Goal: Task Accomplishment & Management: Use online tool/utility

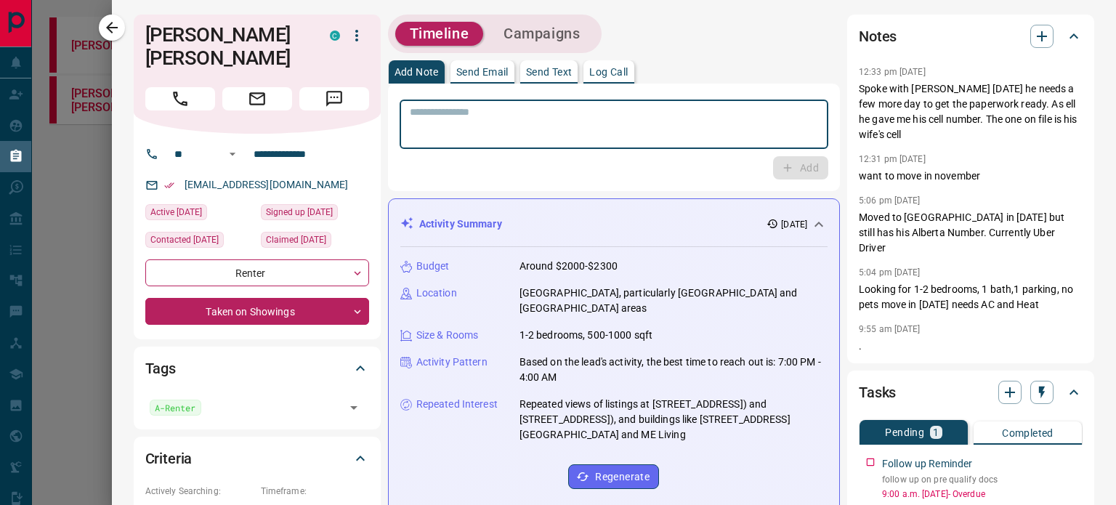
click at [471, 122] on textarea at bounding box center [614, 124] width 408 height 37
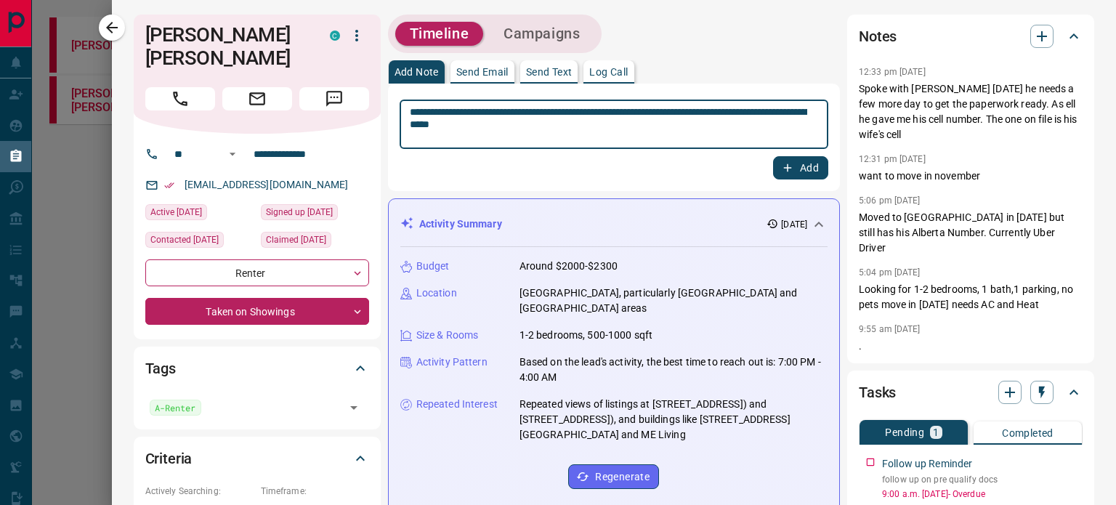
type textarea "**********"
click at [781, 170] on icon "button" at bounding box center [787, 167] width 13 height 13
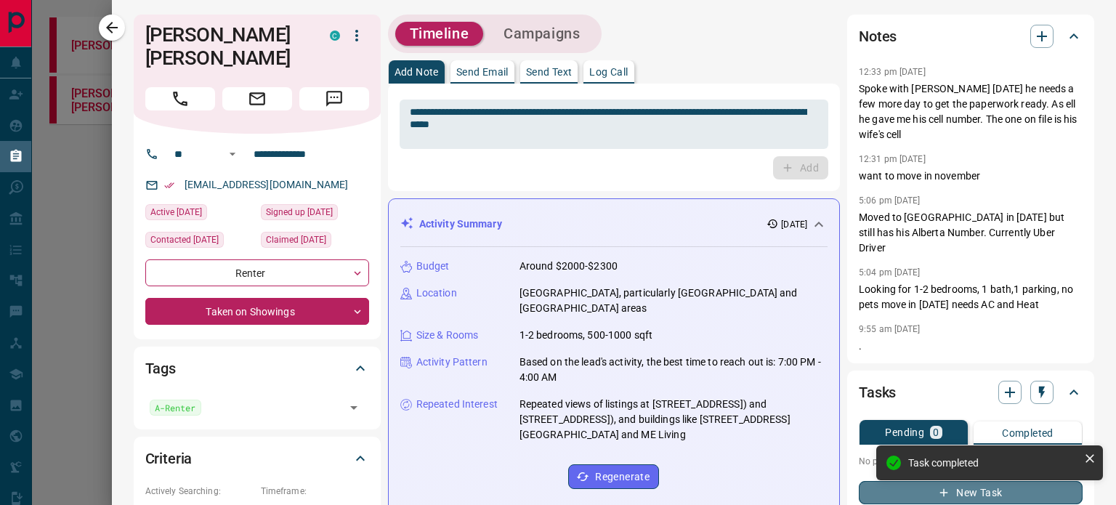
click at [860, 481] on button "New Task" at bounding box center [971, 492] width 224 height 23
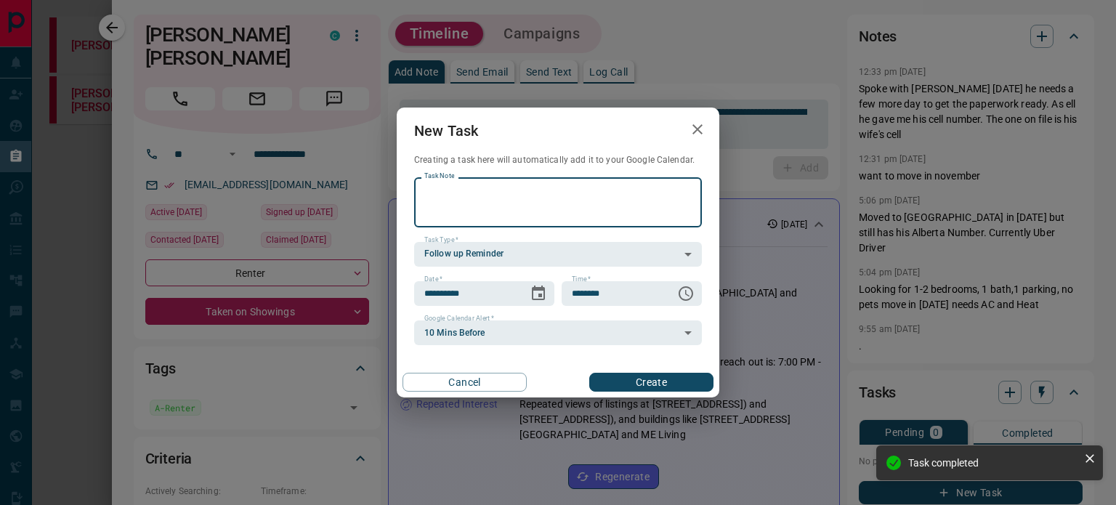
click at [518, 206] on textarea "Task Note" at bounding box center [557, 202] width 267 height 37
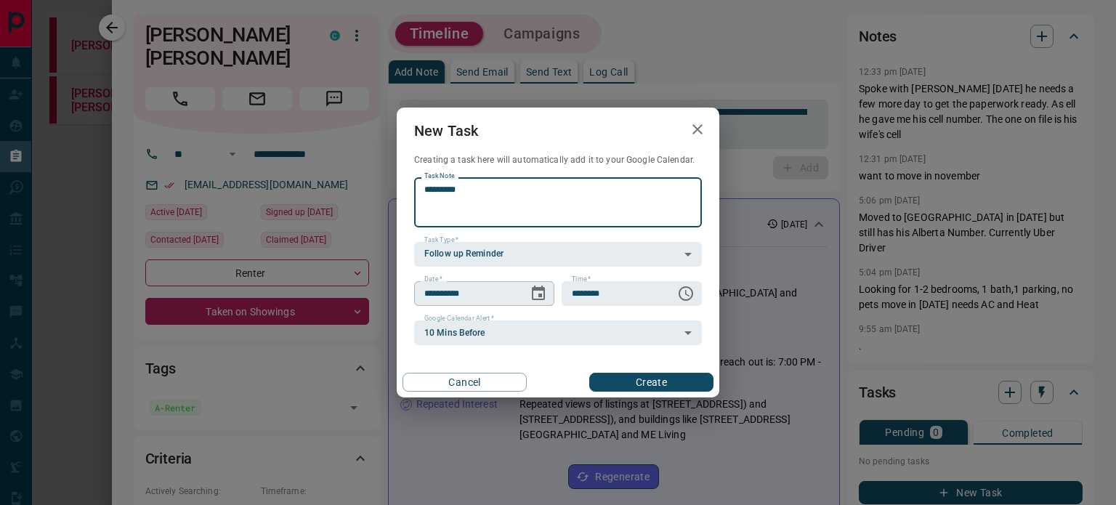
type textarea "*********"
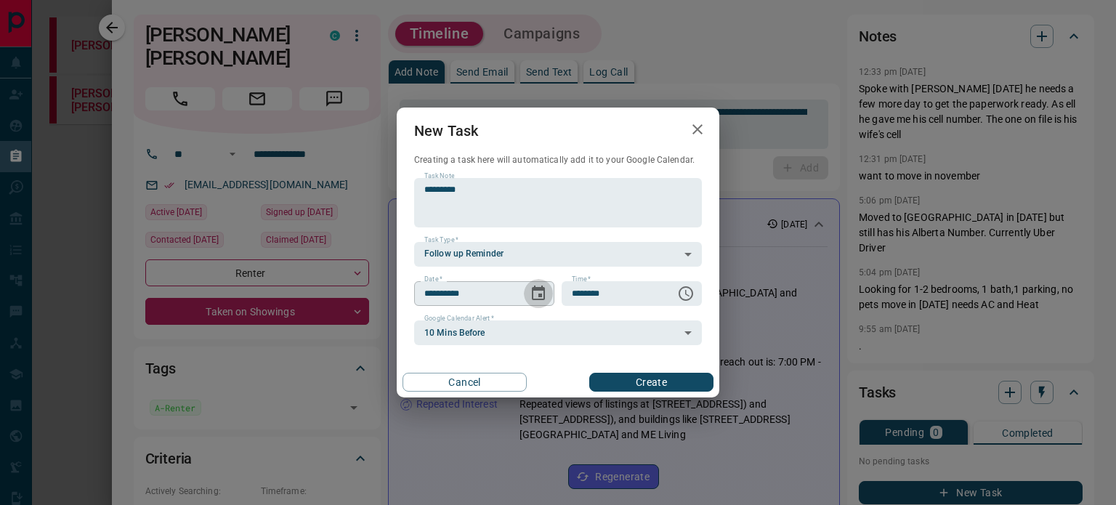
click at [535, 293] on icon "Choose date, selected date is Sep 16, 2025" at bounding box center [538, 293] width 17 height 17
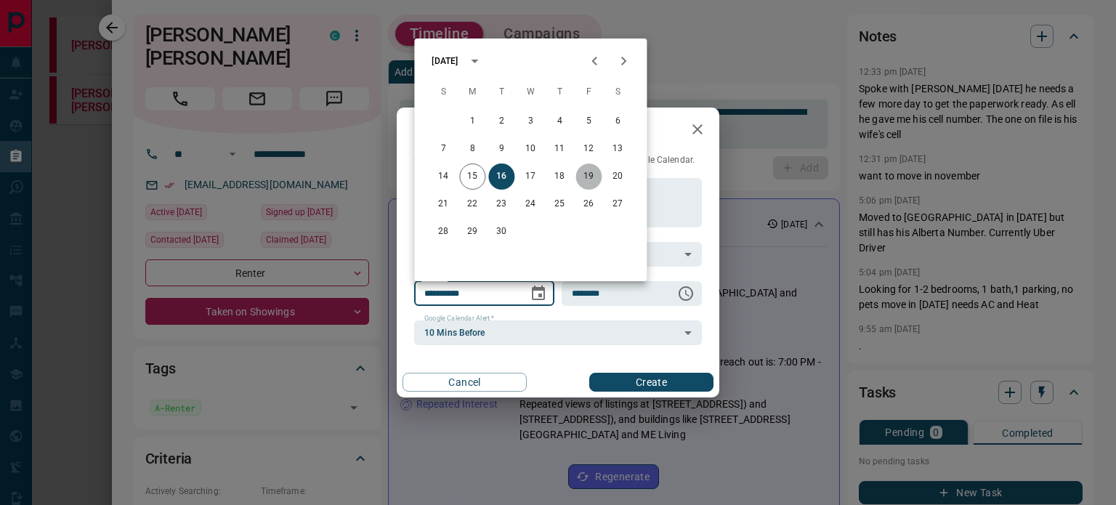
click at [586, 176] on button "19" at bounding box center [589, 177] width 26 height 26
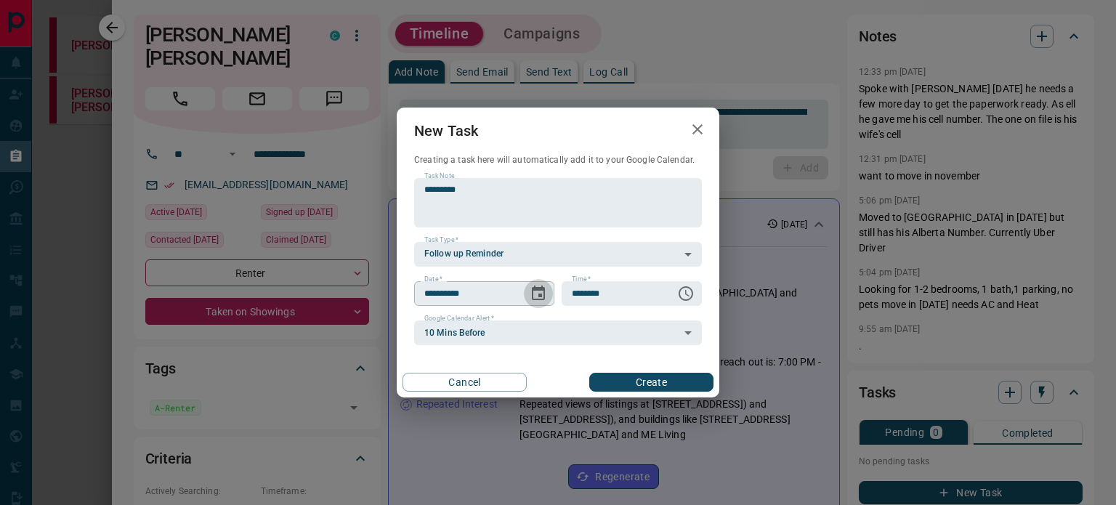
click at [538, 296] on icon "Choose date, selected date is Sep 19, 2025" at bounding box center [538, 293] width 17 height 17
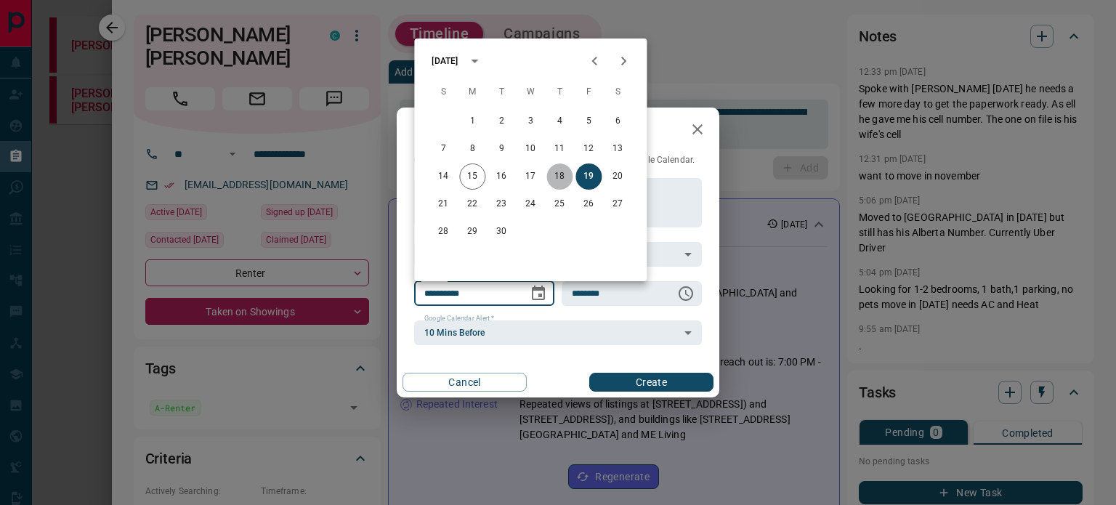
click at [558, 174] on button "18" at bounding box center [559, 177] width 26 height 26
type input "**********"
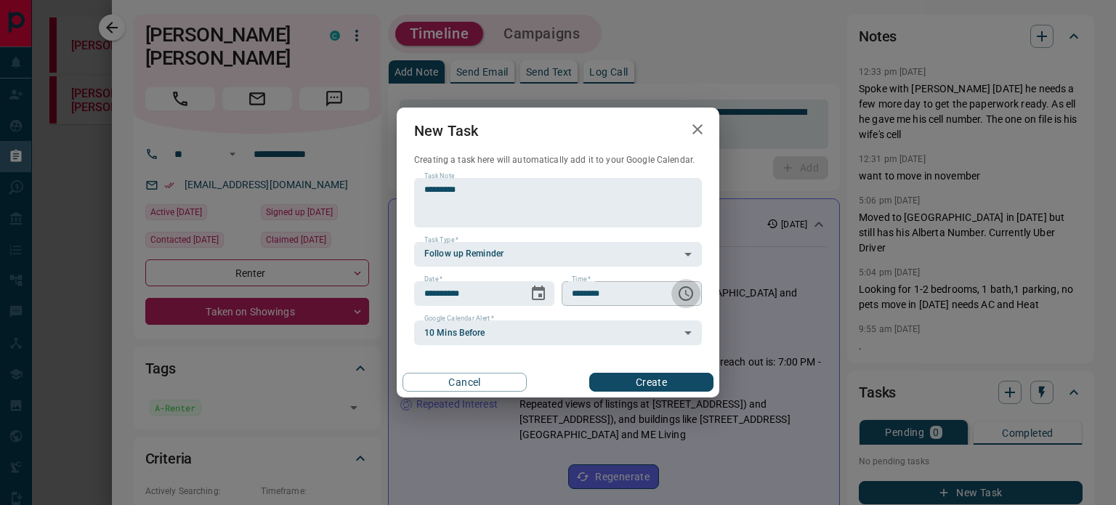
click at [685, 290] on icon "Choose time, selected time is 6:00 AM" at bounding box center [687, 293] width 4 height 7
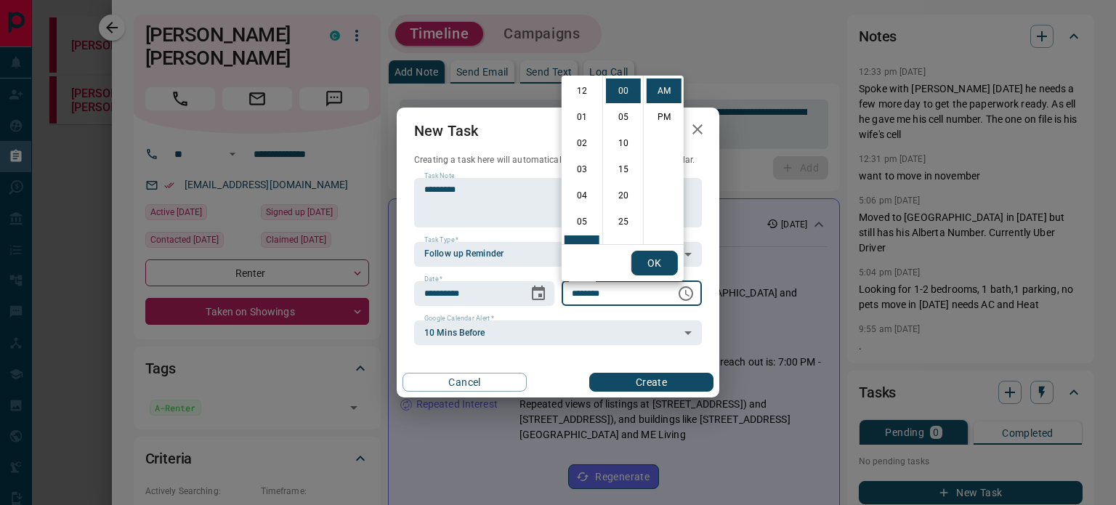
scroll to position [157, 0]
click at [583, 219] on li "11" at bounding box center [582, 221] width 35 height 25
type input "********"
click at [650, 259] on button "OK" at bounding box center [655, 263] width 47 height 25
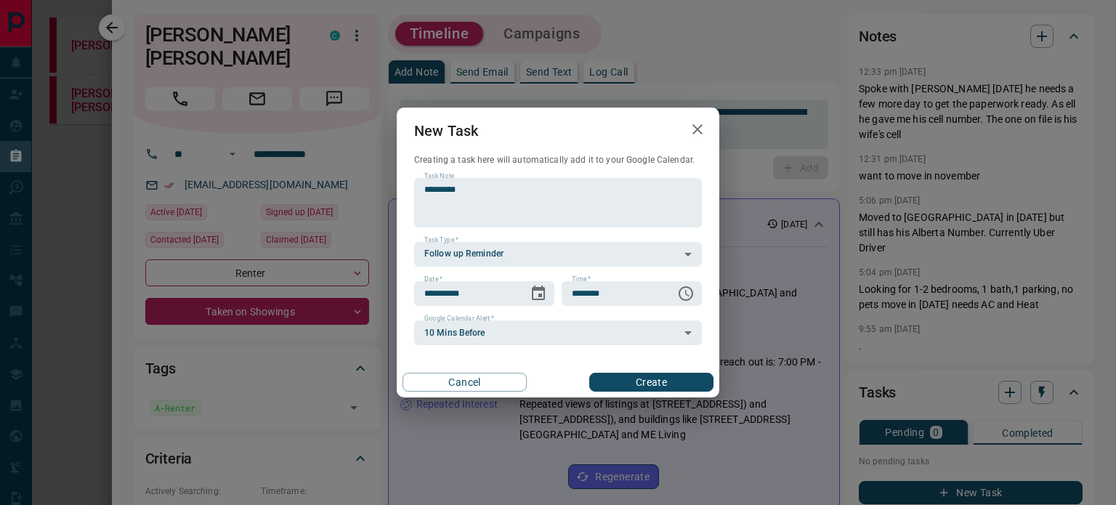
click at [648, 371] on div "Cancel Create" at bounding box center [558, 382] width 323 height 31
click at [651, 384] on button "Create" at bounding box center [651, 382] width 124 height 19
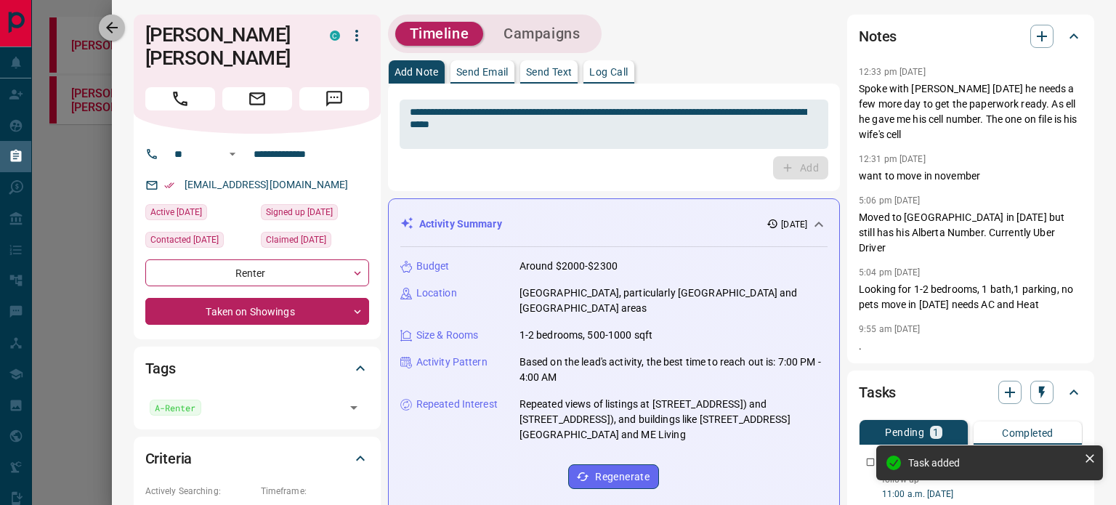
click at [110, 28] on icon "button" at bounding box center [112, 28] width 12 height 12
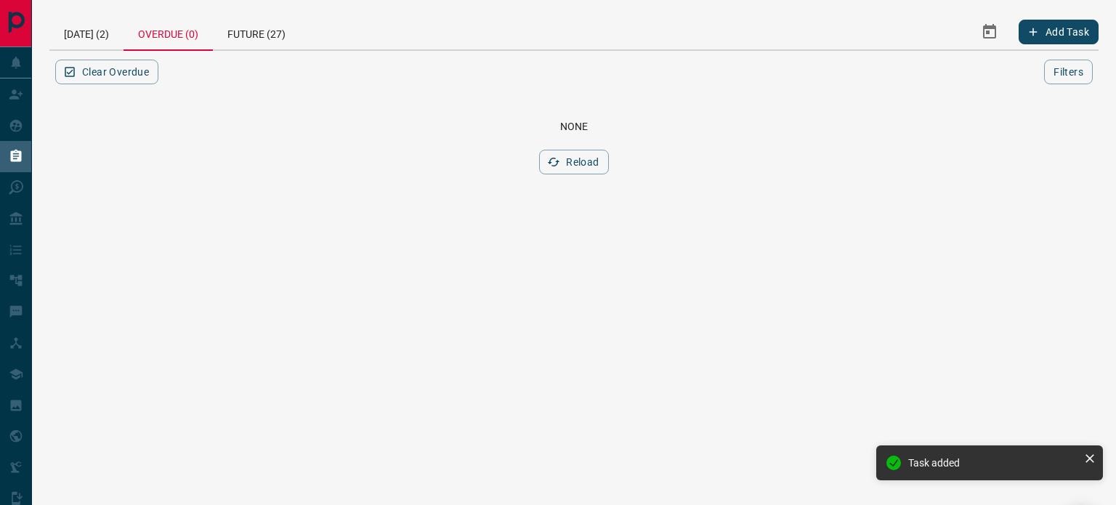
click at [173, 33] on div "Overdue (0)" at bounding box center [168, 33] width 89 height 36
click at [83, 31] on div "[DATE] (2)" at bounding box center [86, 32] width 74 height 35
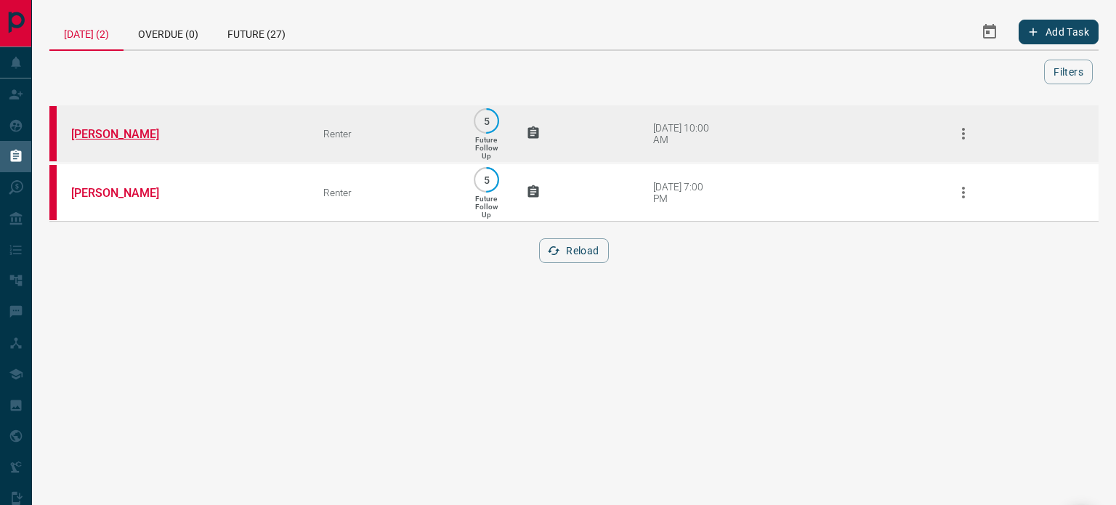
click at [107, 134] on link "[PERSON_NAME]" at bounding box center [125, 134] width 109 height 14
click at [967, 132] on icon "button" at bounding box center [963, 133] width 17 height 17
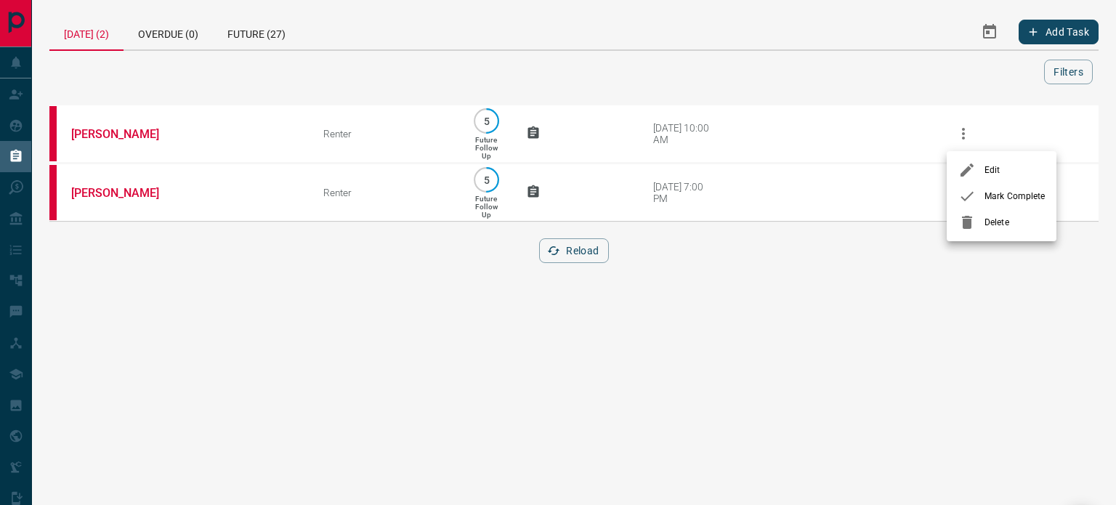
click at [983, 193] on div at bounding box center [972, 195] width 26 height 17
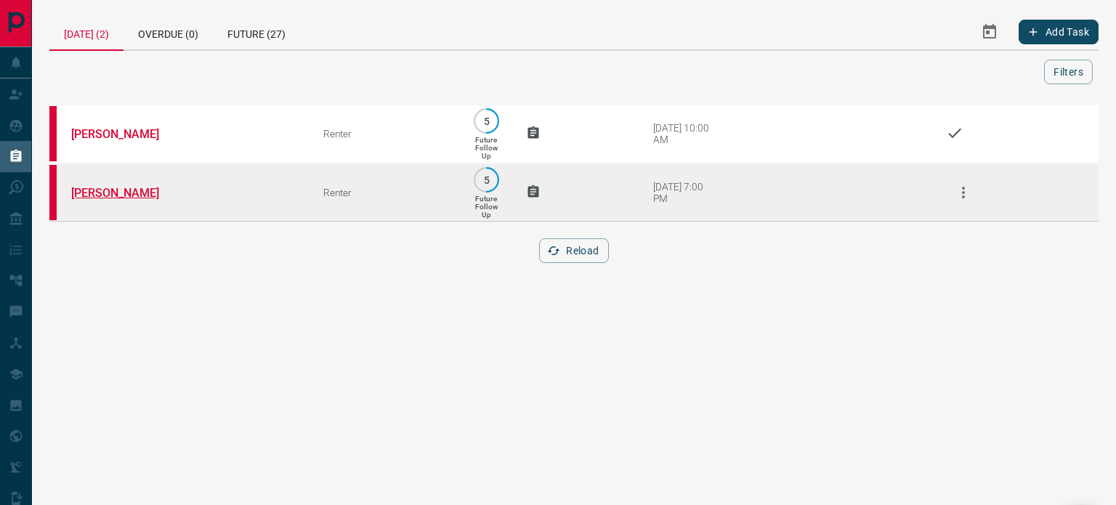
click at [113, 193] on link "[PERSON_NAME]" at bounding box center [125, 193] width 109 height 14
